Goal: Task Accomplishment & Management: Use online tool/utility

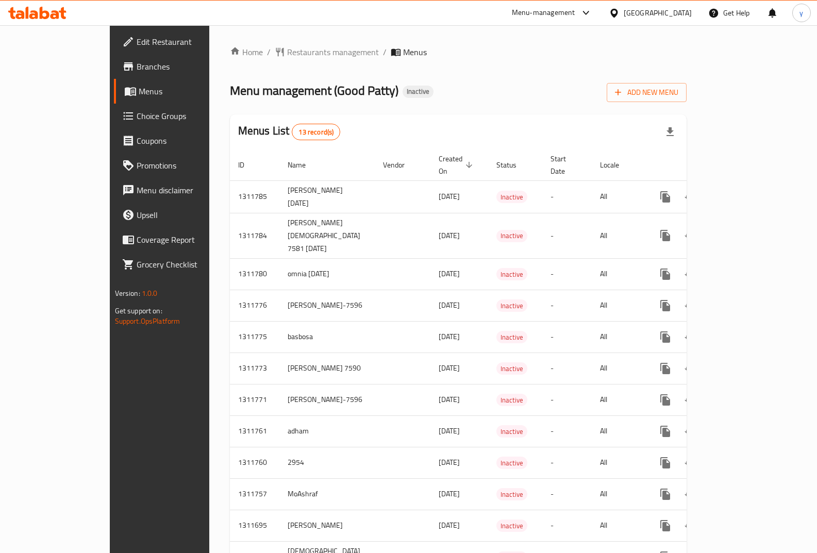
click at [137, 69] on span "Branches" at bounding box center [188, 66] width 102 height 12
click at [137, 73] on span "Branches" at bounding box center [188, 66] width 102 height 12
click at [137, 63] on span "Branches" at bounding box center [188, 66] width 102 height 12
click at [687, 102] on button "Add New Menu" at bounding box center [647, 92] width 80 height 19
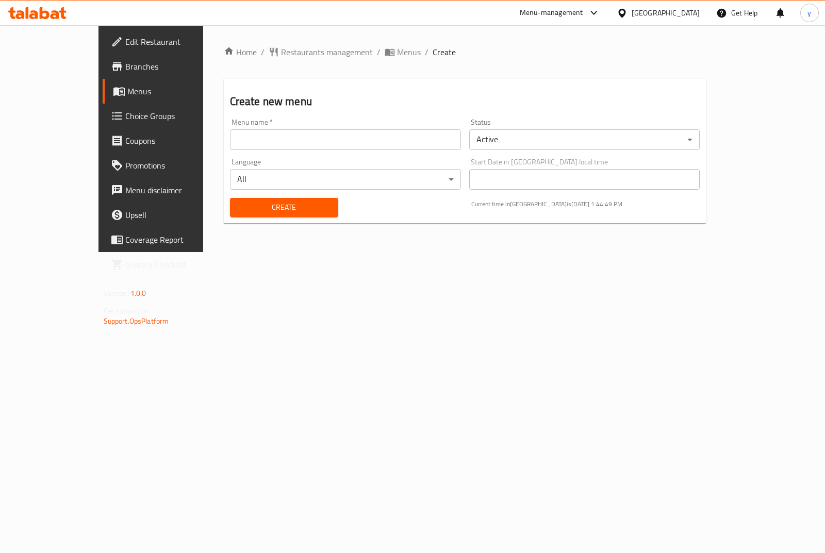
click at [230, 142] on input "text" at bounding box center [345, 139] width 231 height 21
click at [557, 144] on body "​ Menu-management [GEOGRAPHIC_DATA] Get Help y Edit Restaurant Branches Menus C…" at bounding box center [412, 289] width 825 height 528
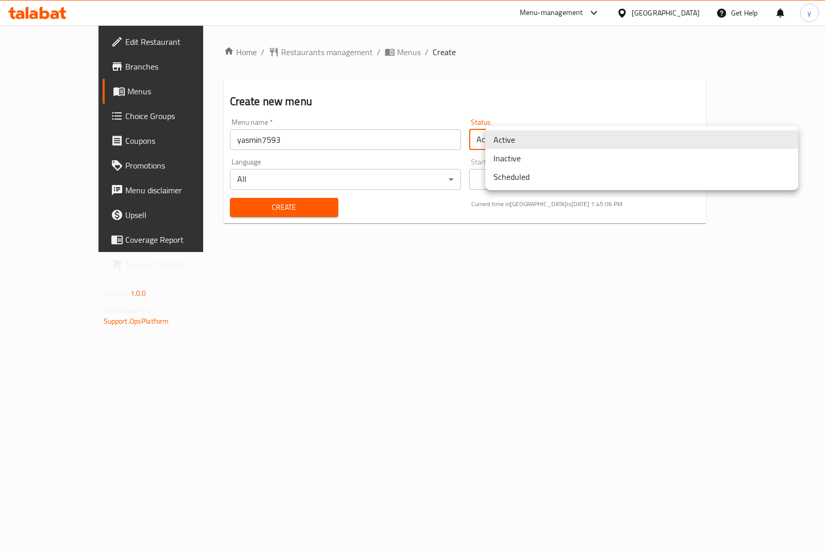
click at [549, 161] on li "Inactive" at bounding box center [641, 158] width 313 height 19
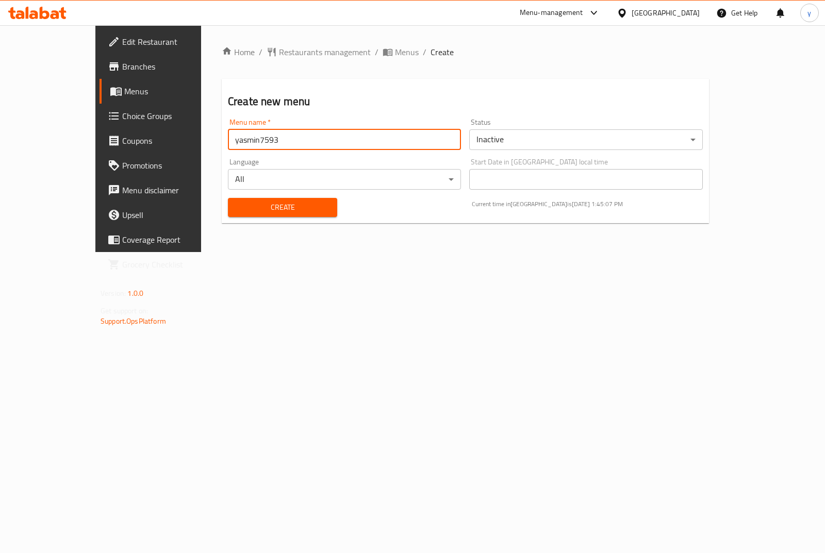
click at [300, 134] on input "yasmin7593" at bounding box center [344, 139] width 233 height 21
click at [228, 139] on input "yasmin7593 [DATE]" at bounding box center [344, 139] width 233 height 21
type input "yasmin7593 [DATE]"
click at [236, 209] on span "Create" at bounding box center [282, 207] width 93 height 13
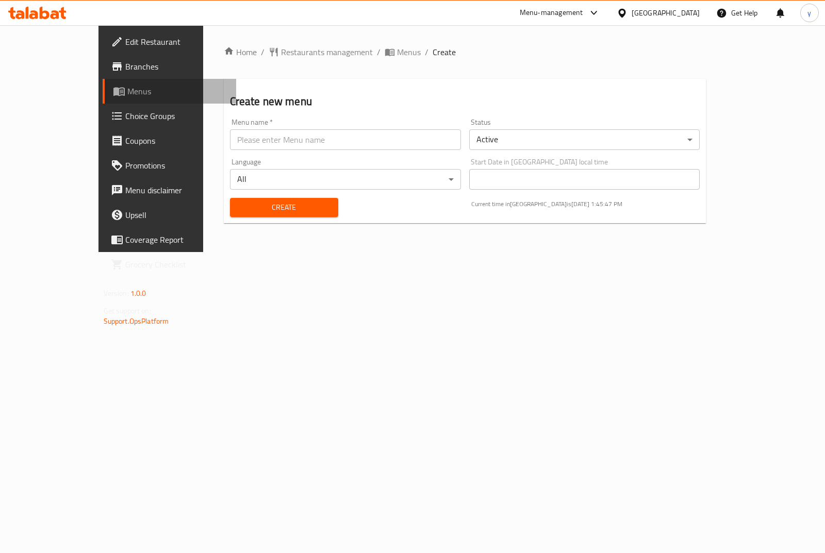
click at [127, 96] on span "Menus" at bounding box center [177, 91] width 101 height 12
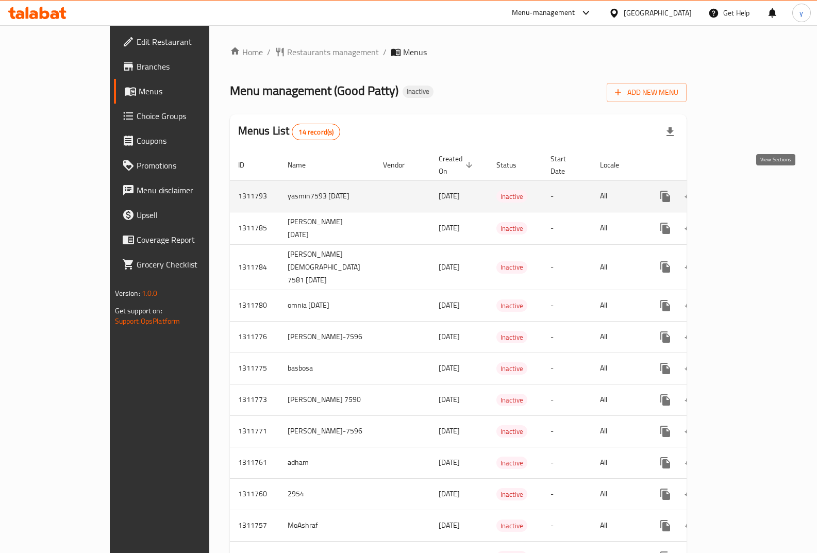
click at [746, 190] on icon "enhanced table" at bounding box center [740, 196] width 12 height 12
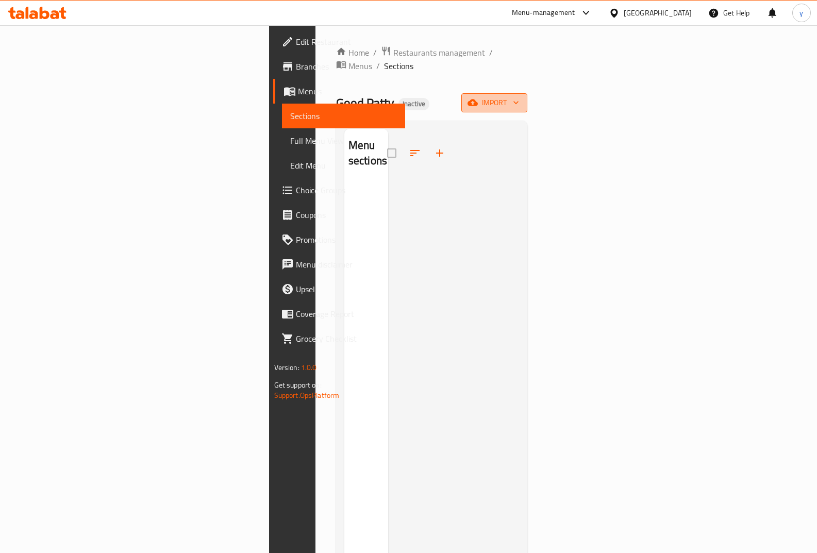
click at [519, 96] on span "import" at bounding box center [495, 102] width 50 height 13
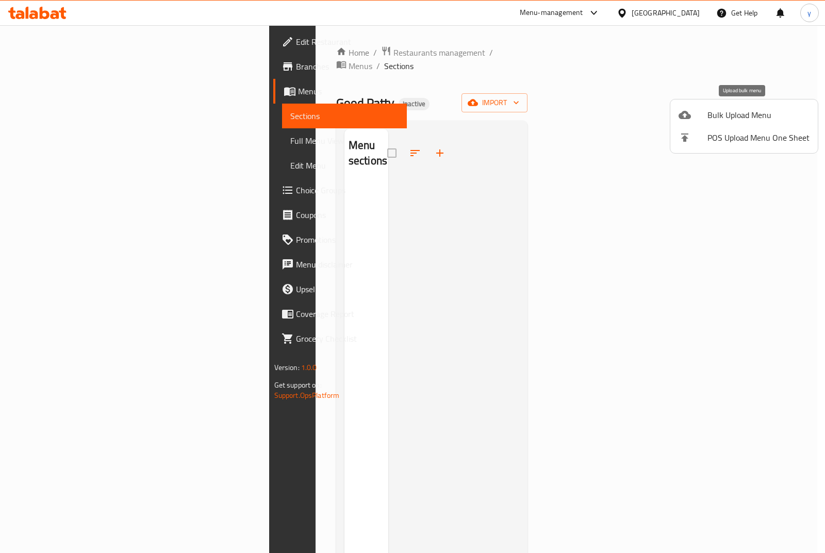
click at [739, 116] on span "Bulk Upload Menu" at bounding box center [759, 115] width 102 height 12
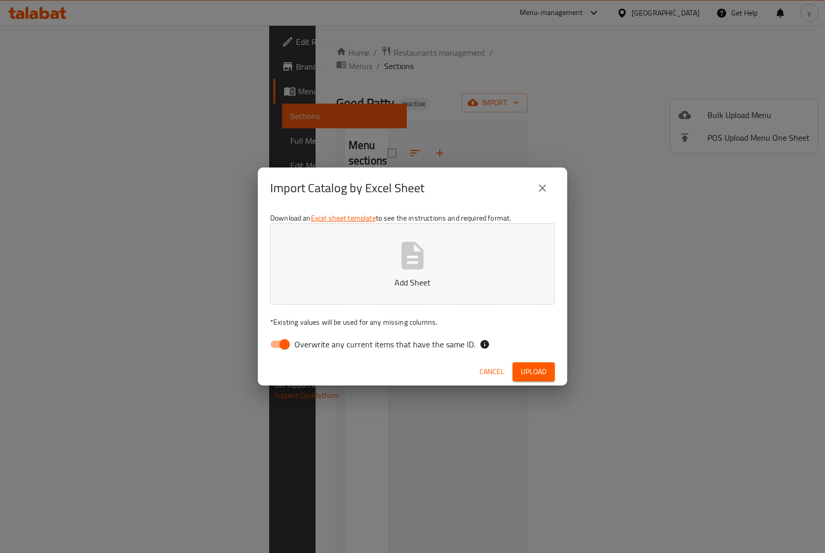
click at [433, 289] on button "Add Sheet" at bounding box center [412, 263] width 285 height 81
click at [283, 348] on input "Overwrite any current items that have the same ID." at bounding box center [284, 345] width 59 height 20
checkbox input "false"
click at [539, 372] on span "Upload" at bounding box center [534, 372] width 26 height 13
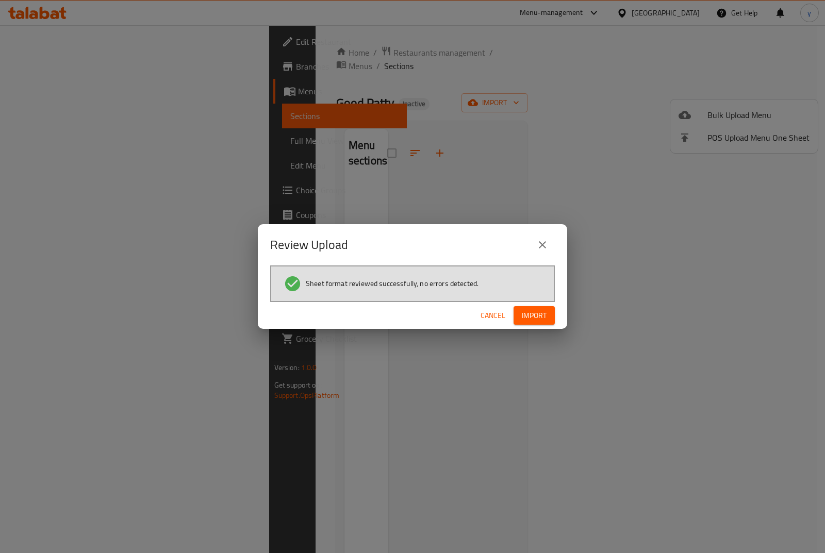
click at [543, 321] on span "Import" at bounding box center [534, 315] width 25 height 13
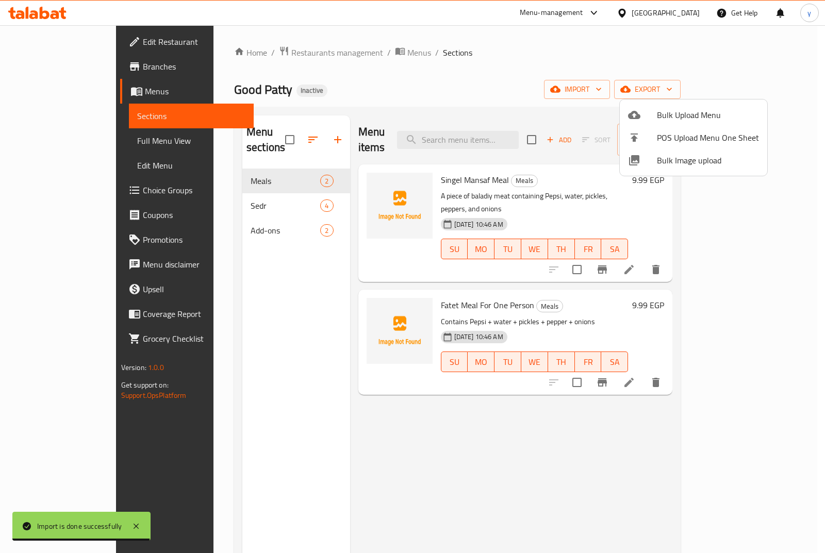
click at [531, 62] on div at bounding box center [412, 276] width 825 height 553
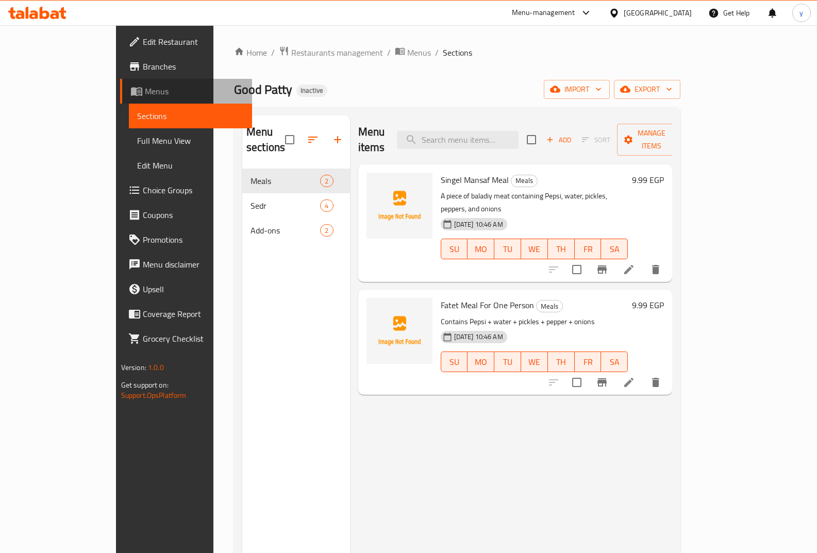
click at [145, 91] on span "Menus" at bounding box center [195, 91] width 100 height 12
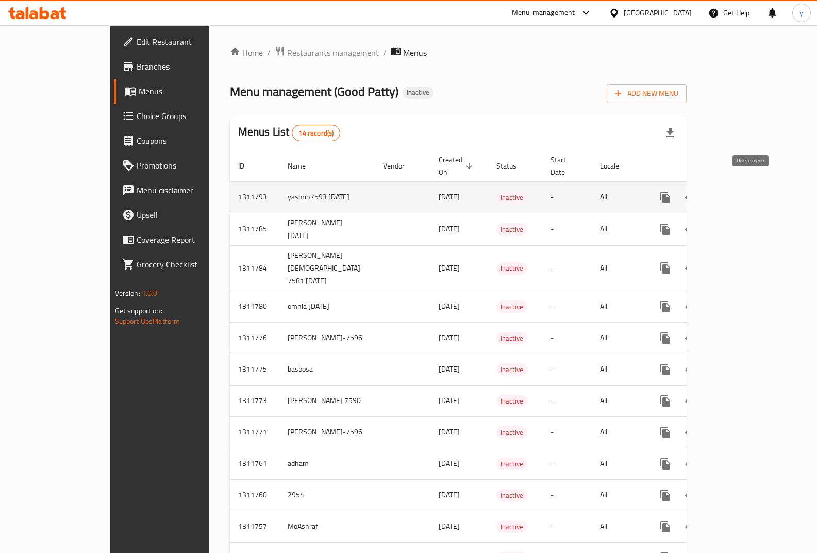
click at [722, 191] on icon "enhanced table" at bounding box center [715, 197] width 12 height 12
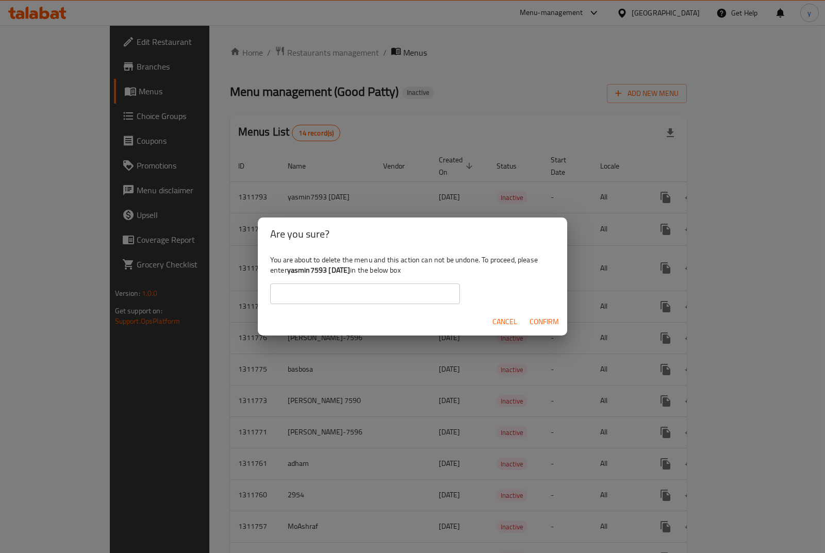
drag, startPoint x: 290, startPoint y: 272, endPoint x: 363, endPoint y: 271, distance: 72.7
click at [351, 271] on b "yasmin7593 [DATE]" at bounding box center [318, 270] width 63 height 13
copy b "yasmin7593 [DATE]"
click at [368, 291] on input "text" at bounding box center [365, 294] width 190 height 21
paste input "yasmin7593 [DATE]"
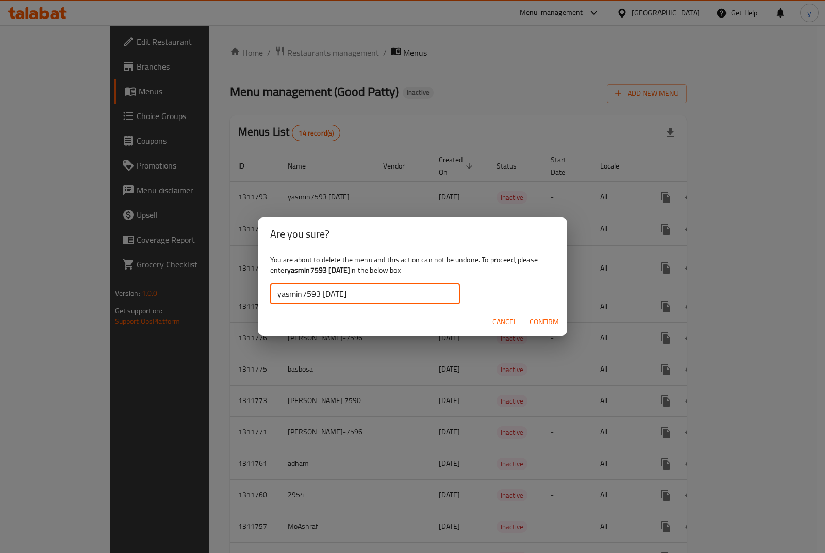
type input "yasmin7593 [DATE]"
click at [545, 325] on span "Confirm" at bounding box center [544, 322] width 29 height 13
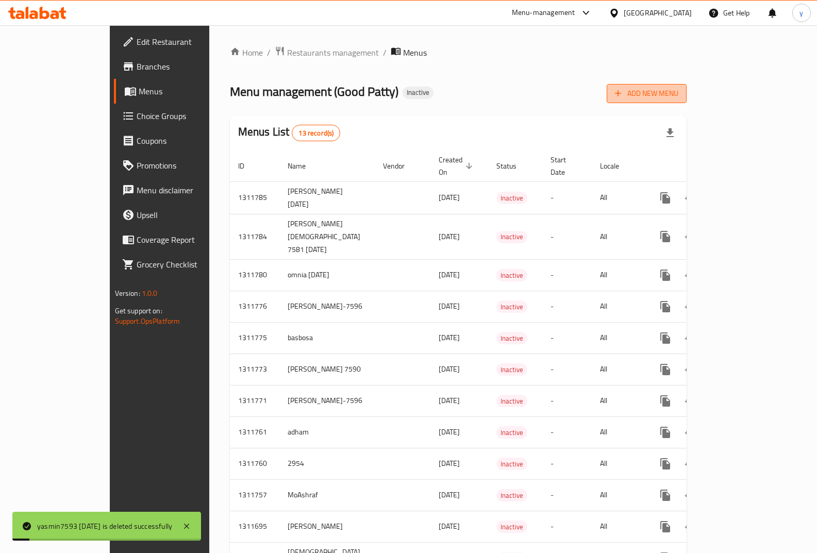
click at [679, 97] on span "Add New Menu" at bounding box center [646, 93] width 63 height 13
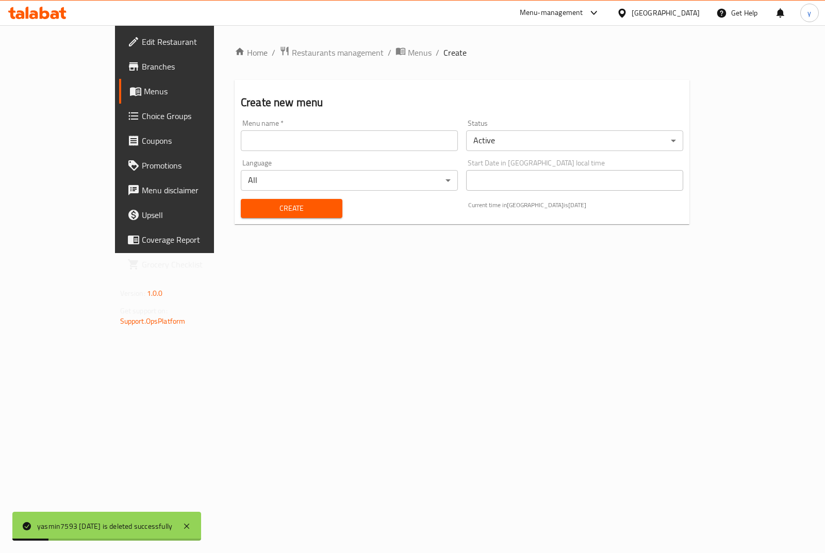
click at [381, 139] on input "text" at bounding box center [349, 140] width 217 height 21
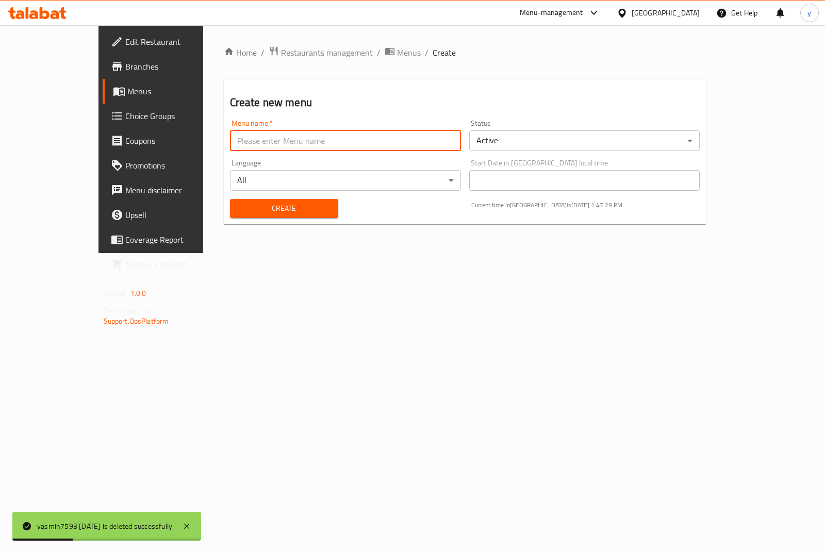
paste input "yasmin7593 [DATE]"
type input "yasmin7593 [DATE]"
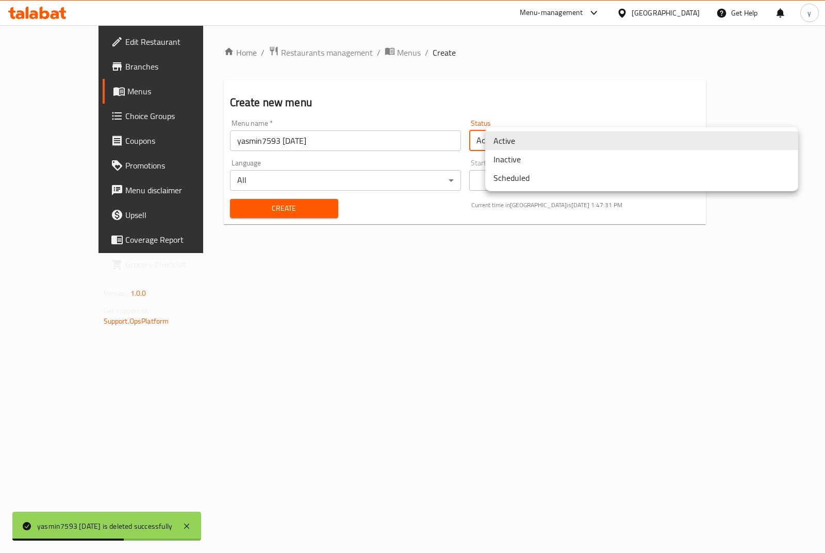
click at [588, 144] on body "yasmin7593 [DATE] is deleted successfully ​ Menu-management [GEOGRAPHIC_DATA] G…" at bounding box center [412, 289] width 825 height 528
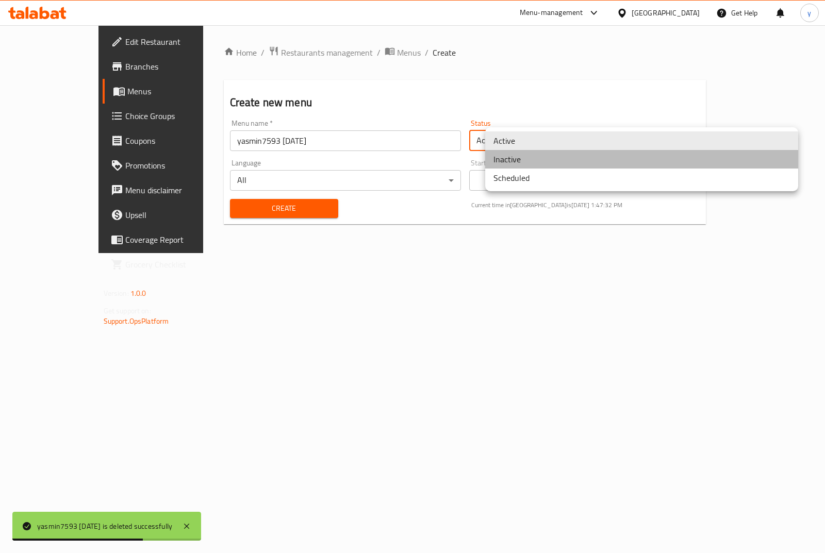
click at [588, 167] on li "Inactive" at bounding box center [641, 159] width 313 height 19
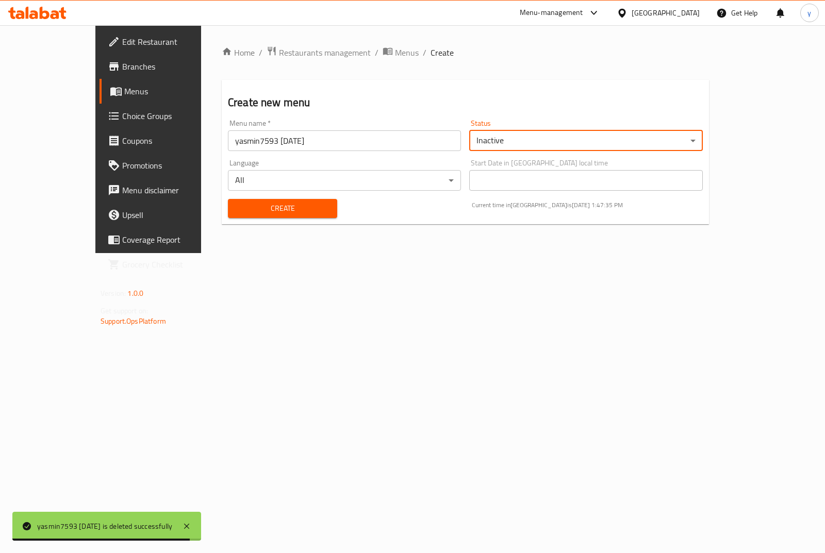
click at [266, 211] on span "Create" at bounding box center [282, 208] width 93 height 13
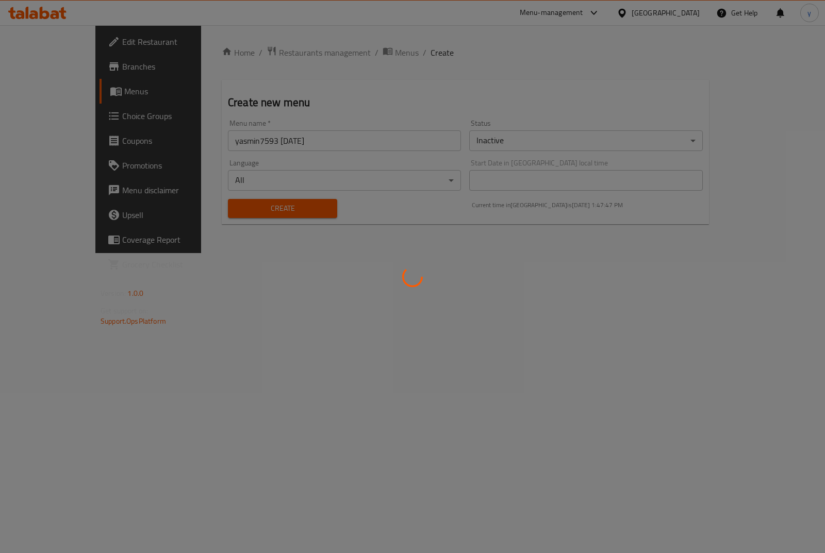
click at [422, 132] on div at bounding box center [412, 276] width 825 height 553
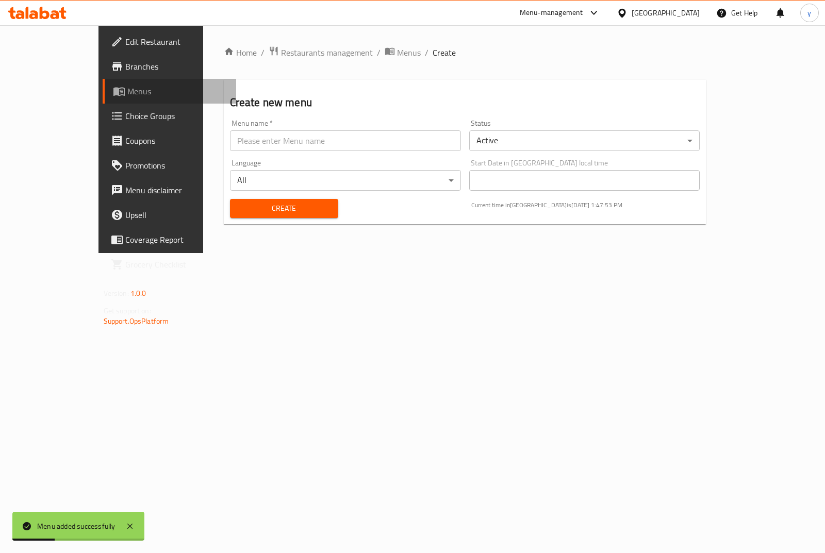
drag, startPoint x: 31, startPoint y: 93, endPoint x: 35, endPoint y: 100, distance: 7.6
click at [127, 92] on span "Menus" at bounding box center [177, 91] width 101 height 12
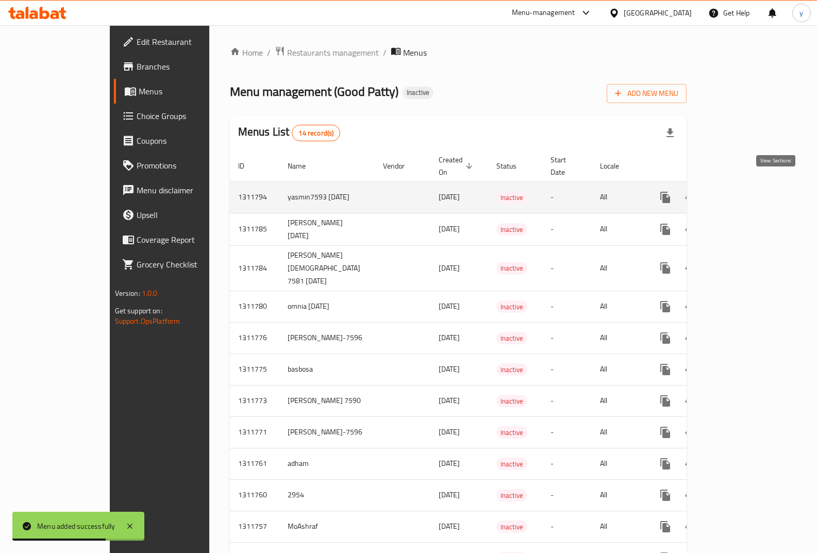
click at [752, 189] on link "enhanced table" at bounding box center [740, 197] width 25 height 25
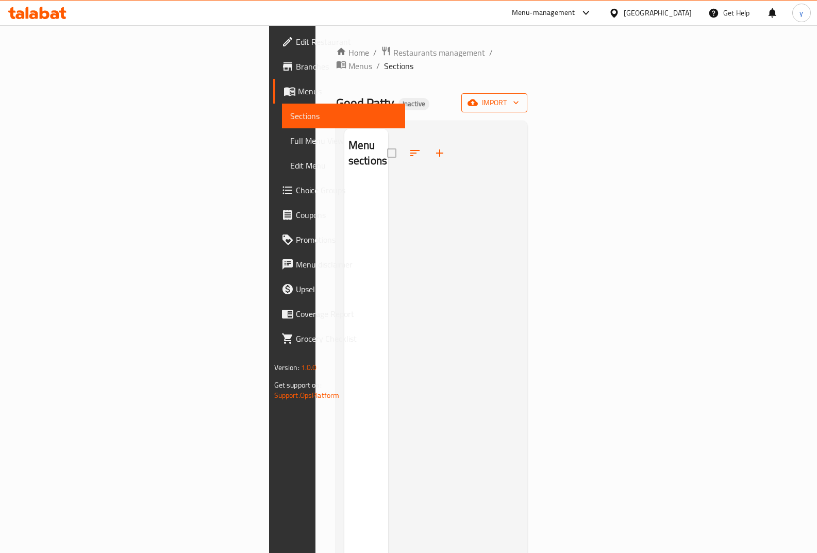
click at [519, 96] on span "import" at bounding box center [495, 102] width 50 height 13
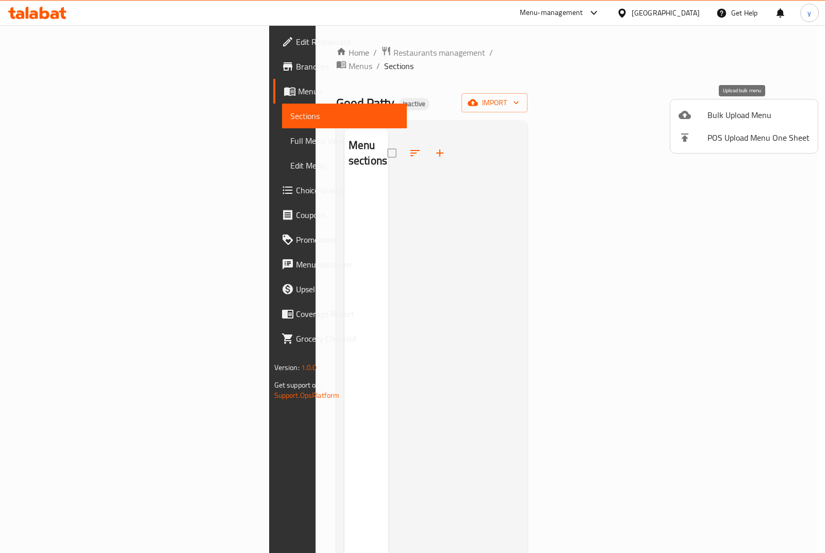
click at [740, 114] on span "Bulk Upload Menu" at bounding box center [759, 115] width 102 height 12
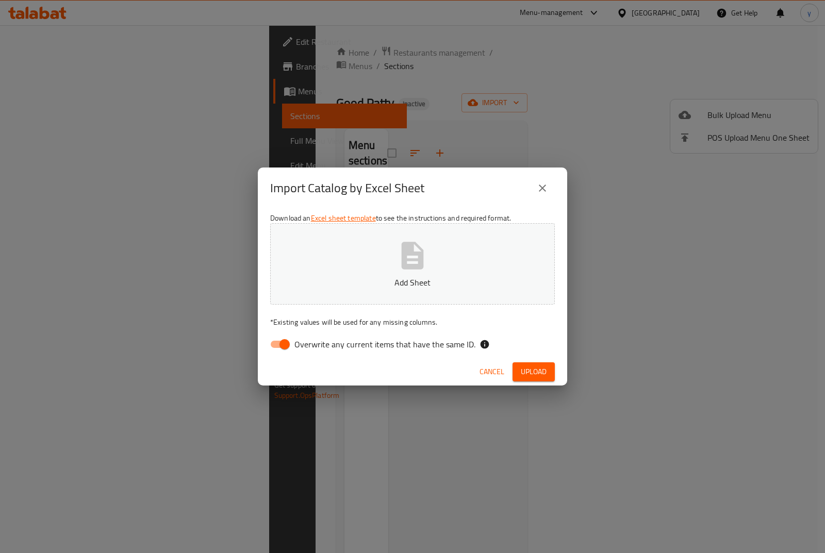
click at [277, 343] on input "Overwrite any current items that have the same ID." at bounding box center [284, 345] width 59 height 20
checkbox input "false"
click at [368, 267] on button "Add Sheet" at bounding box center [412, 263] width 285 height 81
click at [532, 371] on span "Upload" at bounding box center [534, 372] width 26 height 13
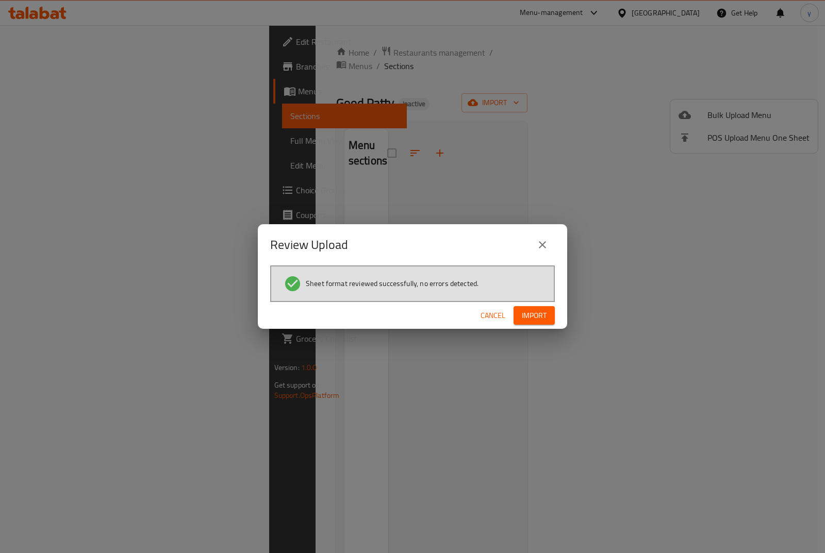
click at [536, 318] on span "Import" at bounding box center [534, 315] width 25 height 13
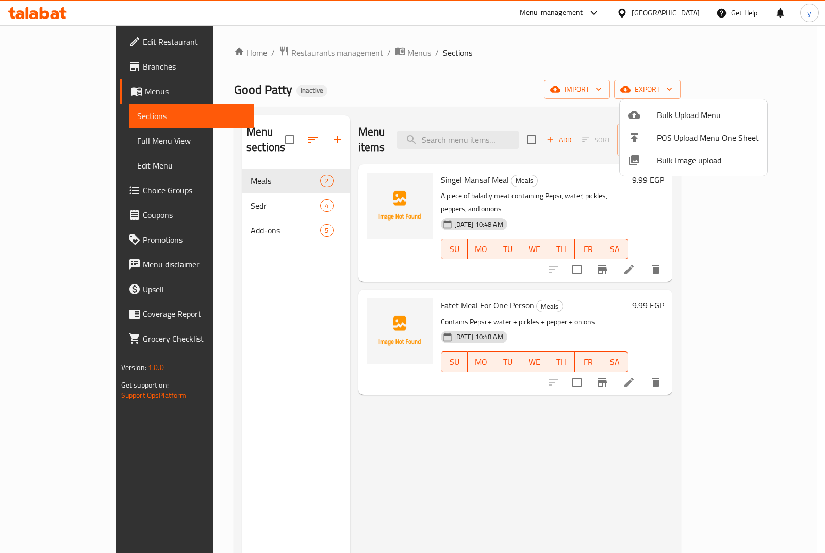
click at [465, 430] on div at bounding box center [412, 276] width 825 height 553
